Goal: Task Accomplishment & Management: Use online tool/utility

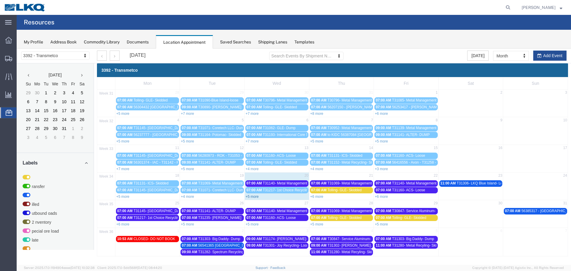
click at [253, 196] on link "+5 more" at bounding box center [251, 196] width 13 height 4
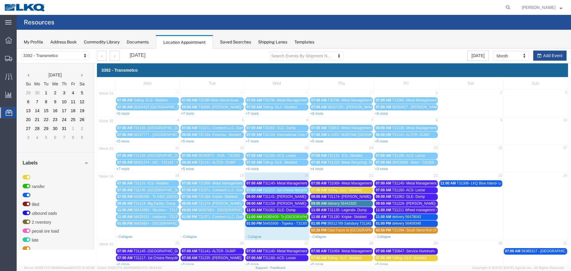
click at [280, 183] on span "T31140- Metal Management- Skidded" at bounding box center [292, 183] width 59 height 4
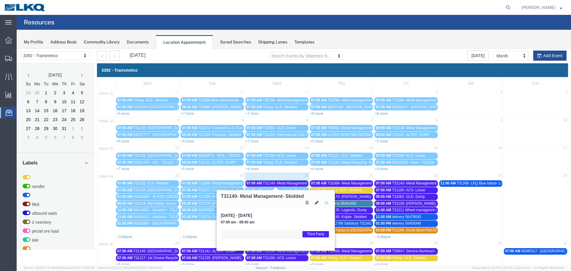
click at [313, 203] on button at bounding box center [316, 202] width 8 height 6
select select "1"
select select "23"
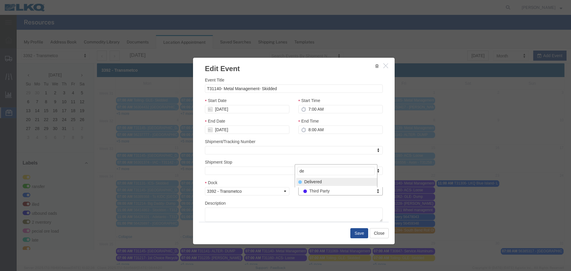
type input "de"
select select "40"
click at [354, 230] on button "Save" at bounding box center [359, 233] width 18 height 10
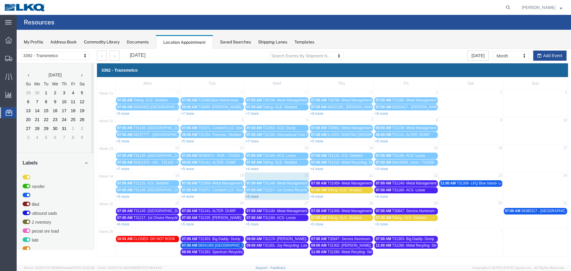
click at [253, 196] on link "+5 more" at bounding box center [251, 196] width 13 height 4
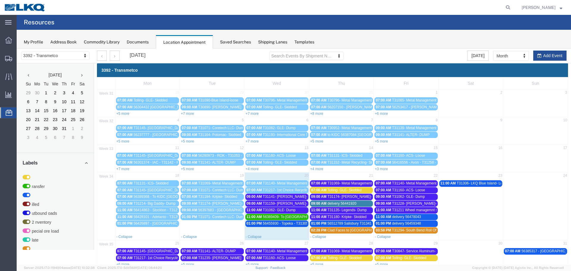
click at [279, 204] on span "T31159- [PERSON_NAME]- Skidded" at bounding box center [292, 203] width 58 height 4
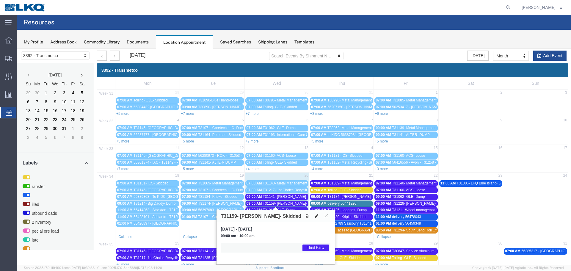
click at [316, 218] on icon at bounding box center [317, 216] width 4 height 4
select select "1"
select select "23"
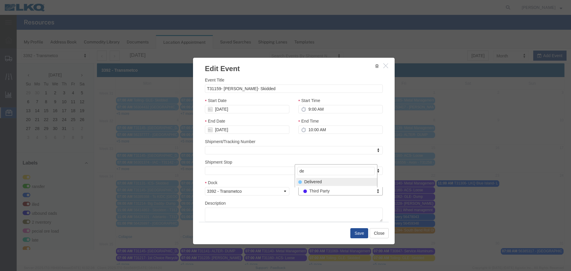
type input "de"
select select "40"
click at [352, 232] on button "Save" at bounding box center [359, 233] width 18 height 10
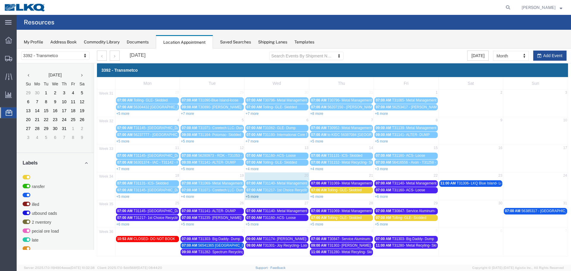
click at [247, 196] on link "+5 more" at bounding box center [251, 196] width 13 height 4
